Goal: Task Accomplishment & Management: Use online tool/utility

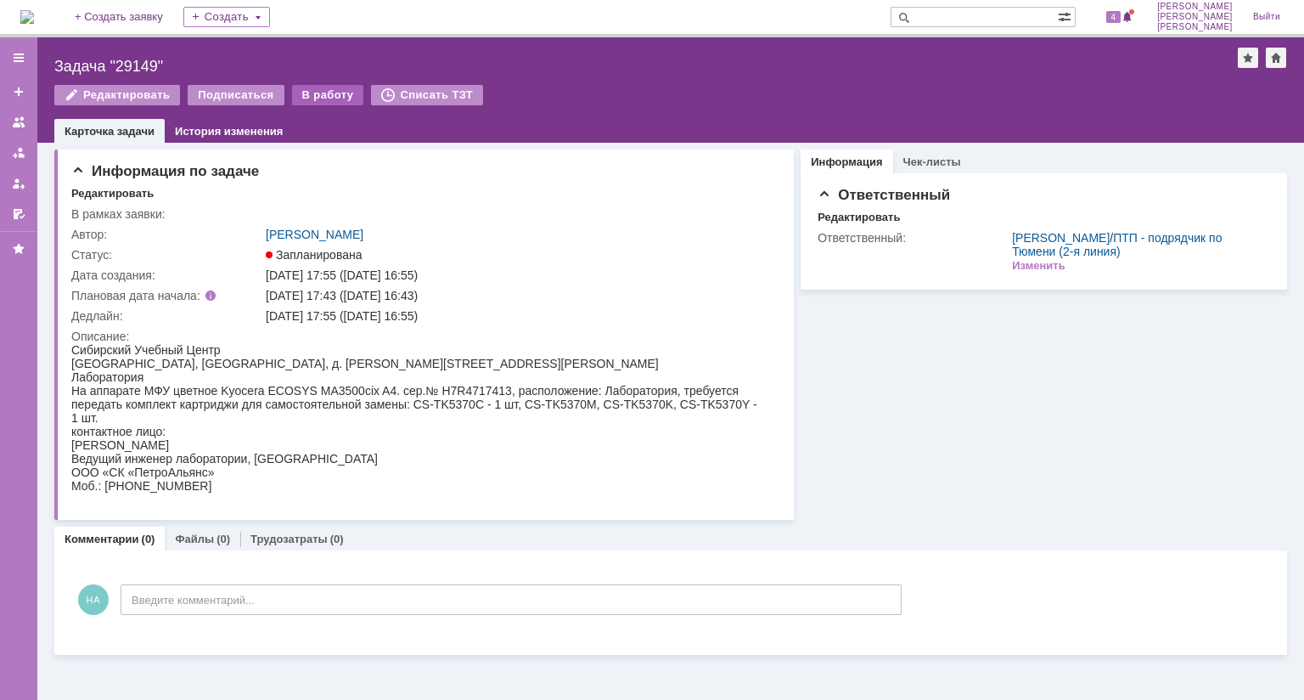
click at [308, 95] on div "В работу" at bounding box center [328, 95] width 72 height 20
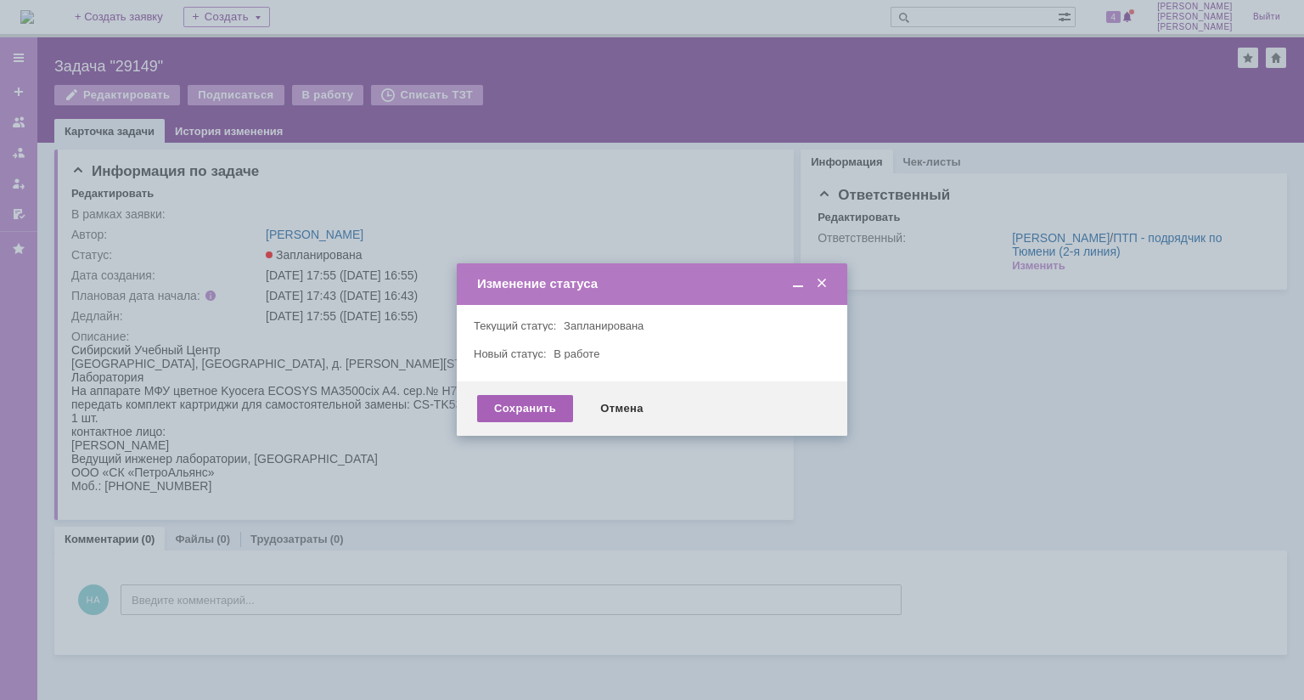
click at [550, 409] on div "Сохранить" at bounding box center [525, 408] width 96 height 27
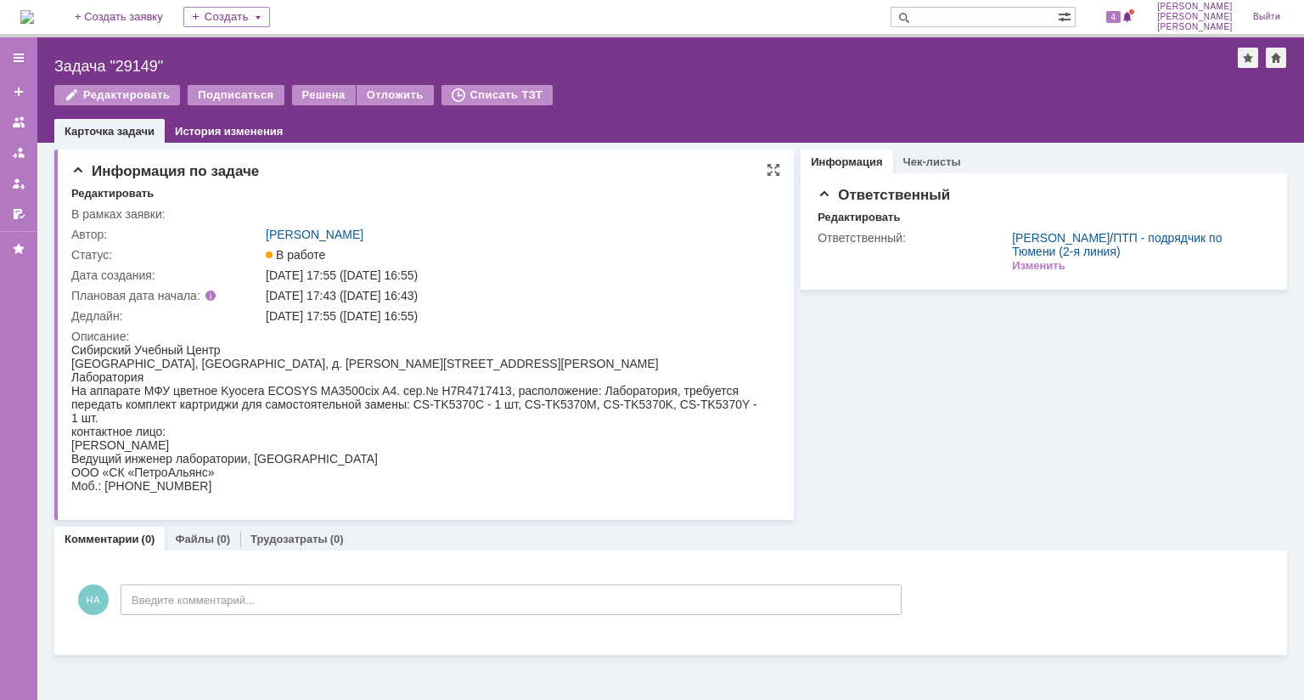
click at [458, 391] on div "На аппарате МФУ цветное Kyocera ECOSYS MA3500cix A4. сер.№ H7R4717413, располож…" at bounding box center [415, 404] width 688 height 41
copy div "H7R4717413"
click at [641, 389] on div "На аппарате МФУ цветное Kyocera ECOSYS MA3500cix A4. сер.№ H7R4717413, располож…" at bounding box center [415, 404] width 688 height 41
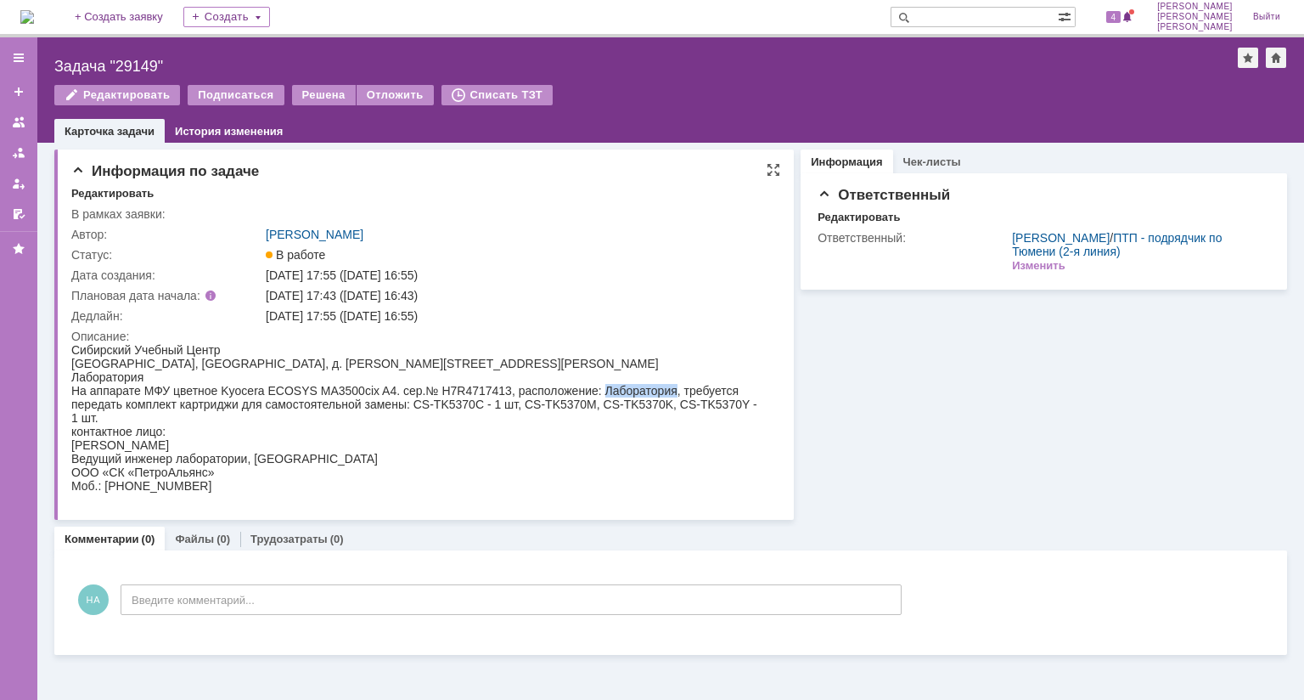
copy div "Лаборатория"
click at [136, 61] on div "Задача "29149"" at bounding box center [645, 66] width 1183 height 17
copy div "29149"
drag, startPoint x: 366, startPoint y: 316, endPoint x: 455, endPoint y: 313, distance: 89.2
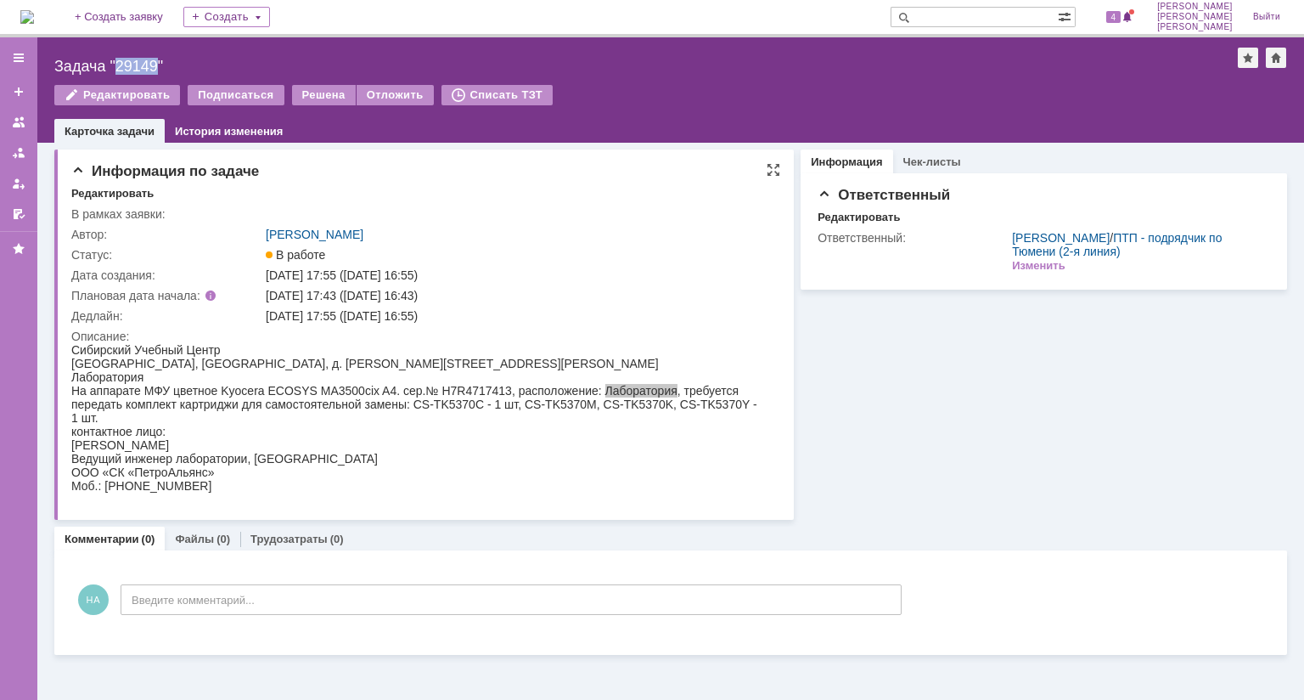
click at [455, 313] on div "[DATE] 17:55 ([DATE] 16:55)" at bounding box center [518, 316] width 504 height 14
copy div "[DATE] 16:55"
